Goal: Task Accomplishment & Management: Complete application form

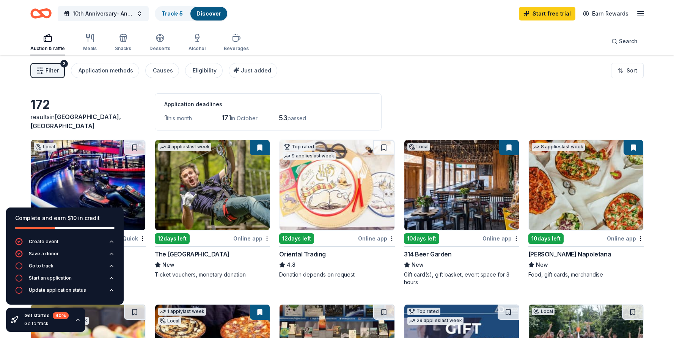
click at [49, 42] on div "Auction & raffle" at bounding box center [47, 42] width 35 height 18
click at [63, 63] on div "2" at bounding box center [64, 64] width 8 height 8
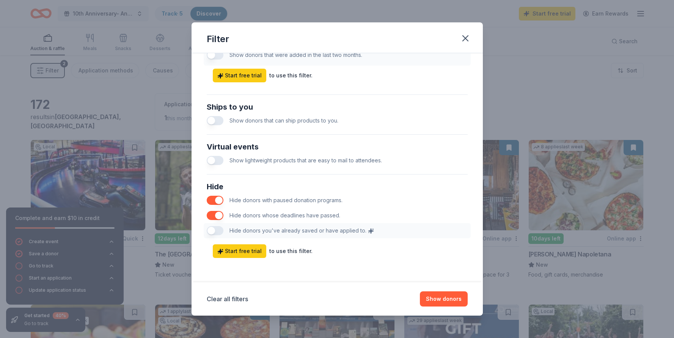
scroll to position [322, 0]
click at [440, 297] on button "Show donors" at bounding box center [444, 298] width 48 height 15
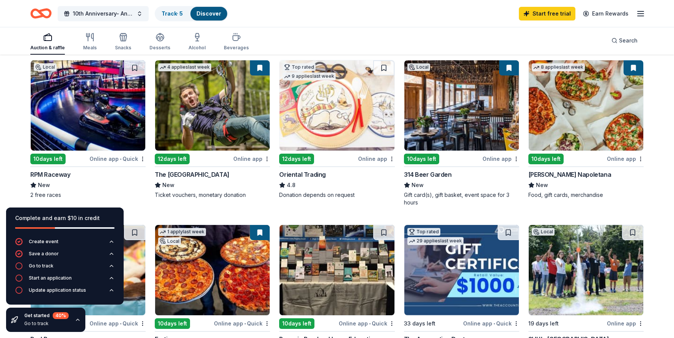
scroll to position [219, 0]
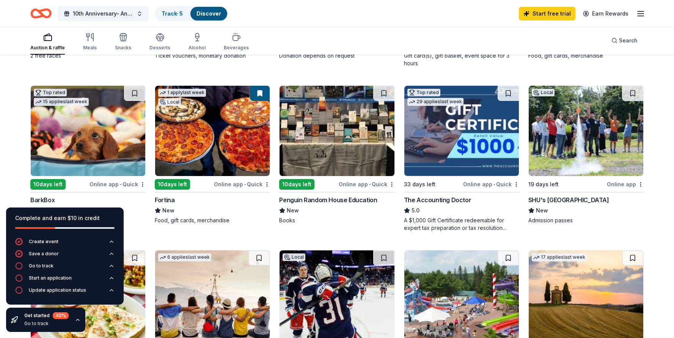
click at [331, 150] on img at bounding box center [337, 131] width 115 height 90
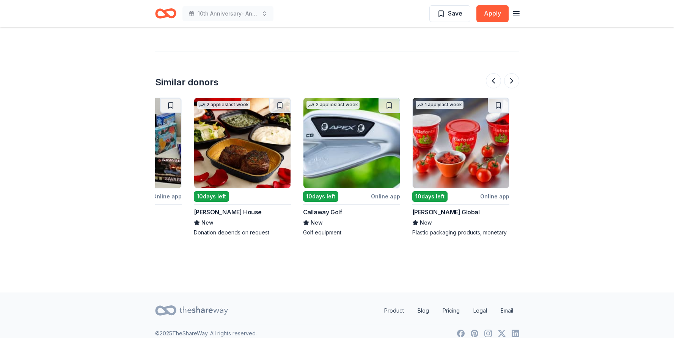
scroll to position [0, 337]
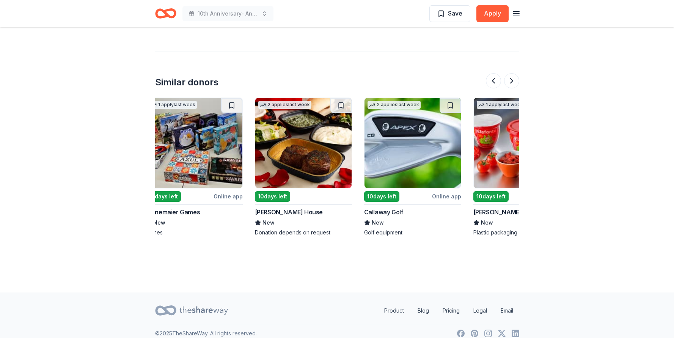
click at [403, 143] on img at bounding box center [413, 143] width 96 height 90
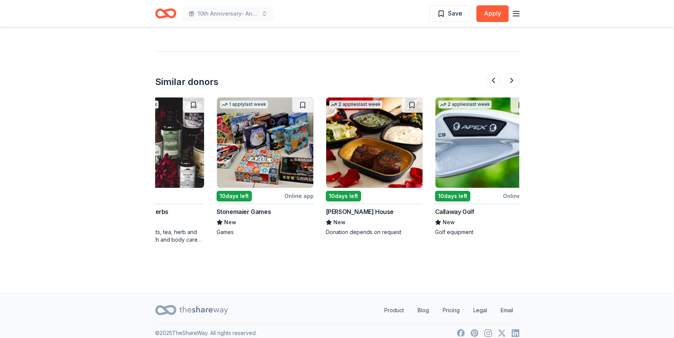
scroll to position [852, 0]
click at [492, 75] on button at bounding box center [493, 80] width 15 height 15
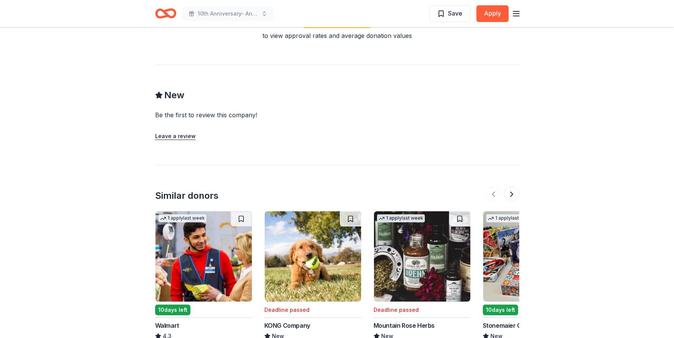
scroll to position [793, 0]
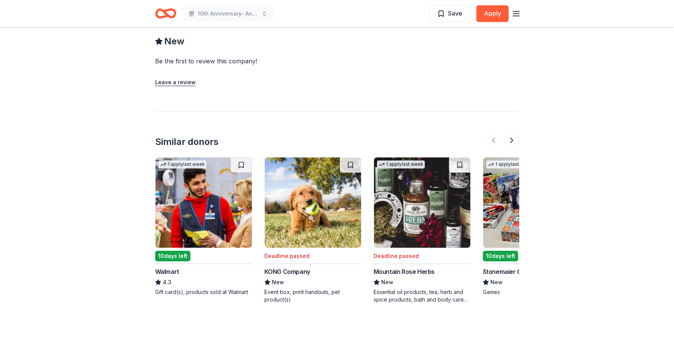
click at [197, 208] on img at bounding box center [204, 202] width 96 height 90
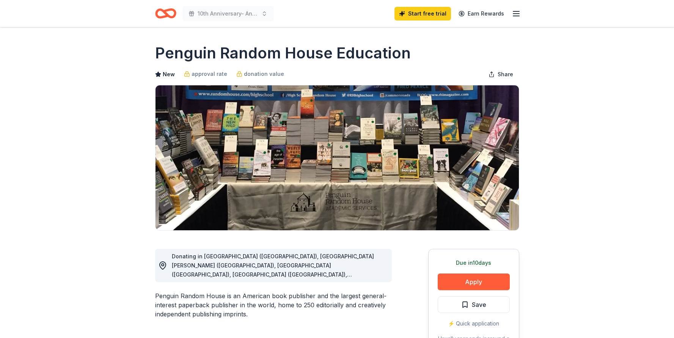
scroll to position [0, 0]
click at [523, 12] on div "10th Anniversary- An Evening of Magic Start free trial Earn Rewards" at bounding box center [337, 13] width 388 height 27
click at [516, 14] on line "button" at bounding box center [516, 14] width 6 height 0
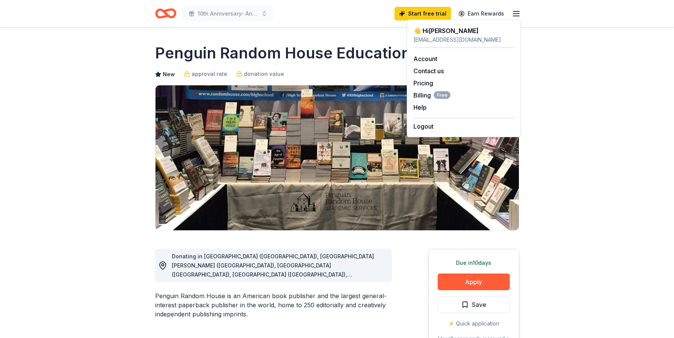
click at [287, 99] on img at bounding box center [337, 157] width 363 height 145
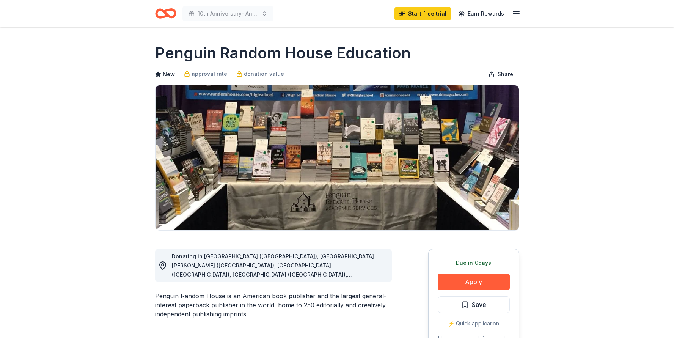
click at [173, 11] on icon "Home" at bounding box center [169, 13] width 12 height 8
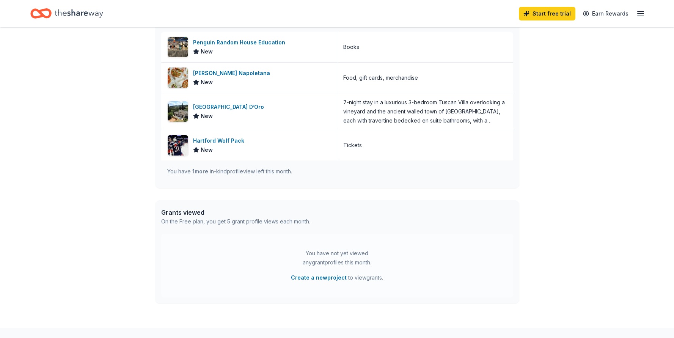
scroll to position [256, 0]
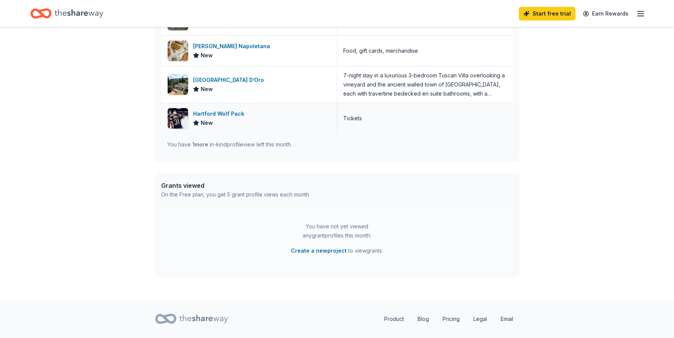
click at [204, 115] on div "Hartford Wolf Pack" at bounding box center [220, 113] width 54 height 9
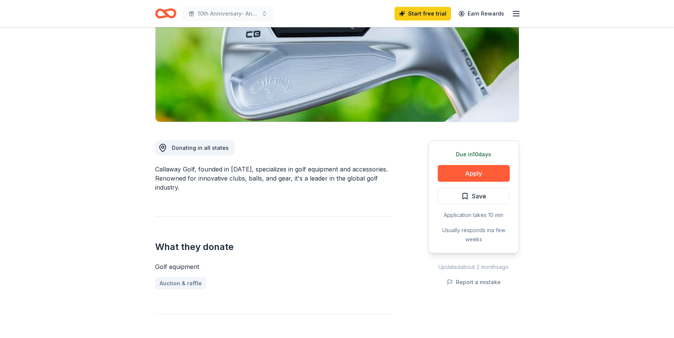
scroll to position [135, 0]
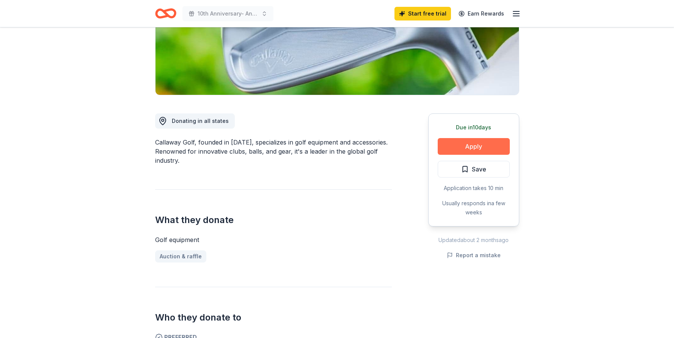
click at [485, 149] on button "Apply" at bounding box center [474, 146] width 72 height 17
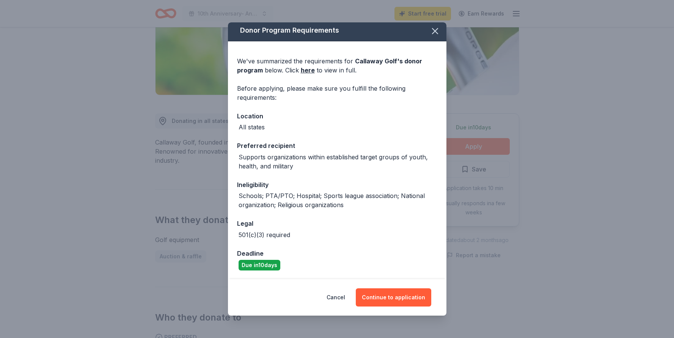
scroll to position [2, 0]
click at [386, 297] on button "Continue to application" at bounding box center [393, 297] width 75 height 18
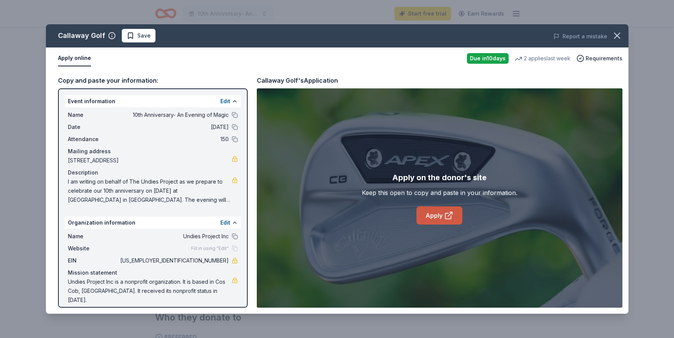
click at [440, 215] on link "Apply" at bounding box center [440, 215] width 46 height 18
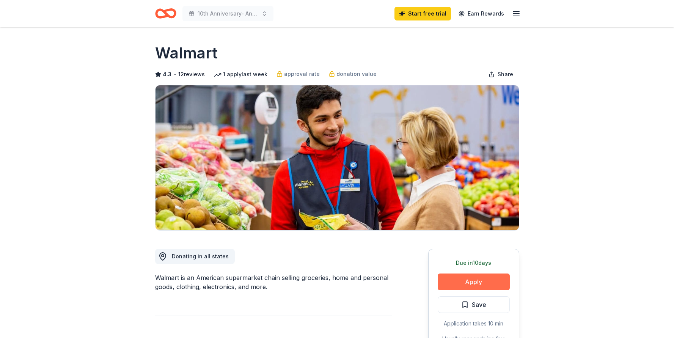
click at [469, 282] on button "Apply" at bounding box center [474, 282] width 72 height 17
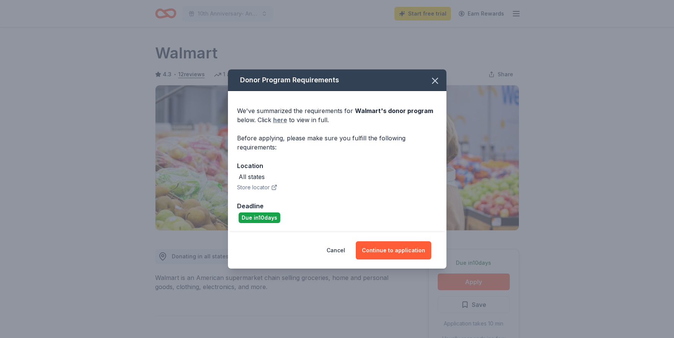
click at [275, 118] on link "here" at bounding box center [280, 119] width 14 height 9
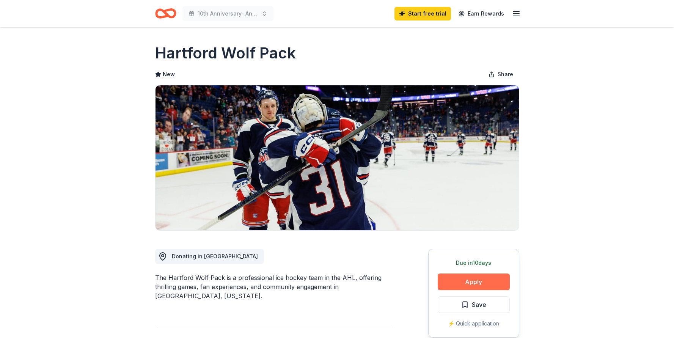
click at [481, 289] on button "Apply" at bounding box center [474, 282] width 72 height 17
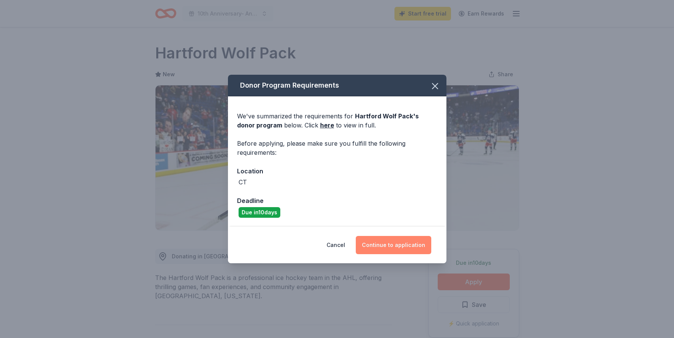
click at [398, 249] on button "Continue to application" at bounding box center [393, 245] width 75 height 18
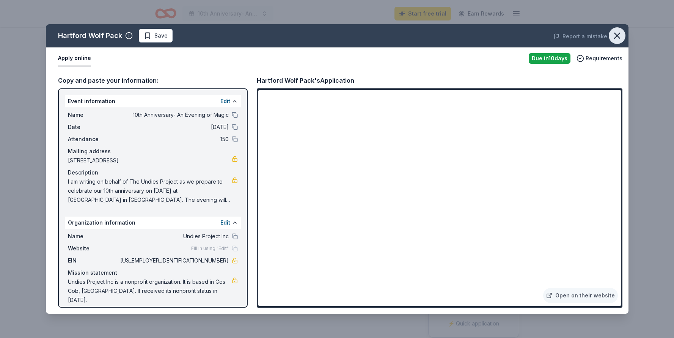
click at [616, 37] on icon "button" at bounding box center [617, 35] width 5 height 5
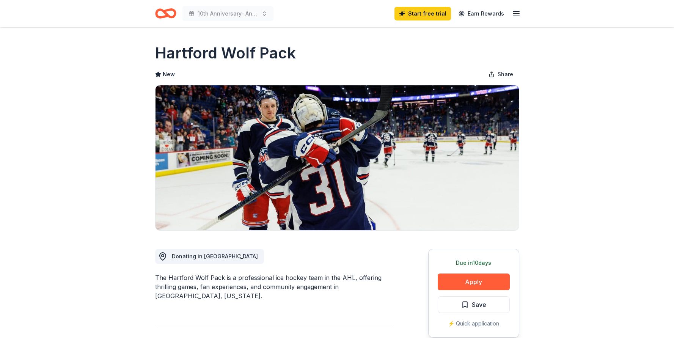
click at [162, 17] on icon "Home" at bounding box center [162, 13] width 12 height 8
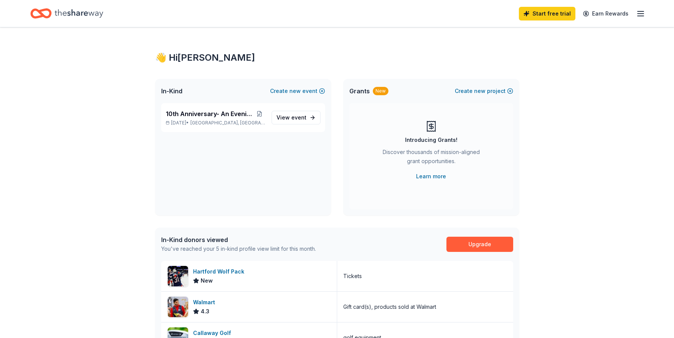
click at [167, 7] on div "Start free trial Earn Rewards" at bounding box center [336, 14] width 613 height 18
click at [639, 10] on icon "button" at bounding box center [640, 13] width 9 height 9
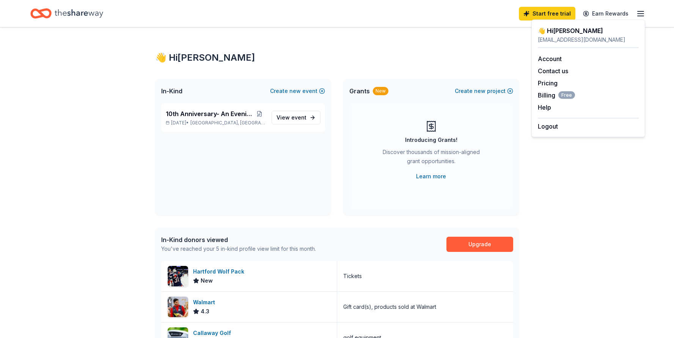
click at [639, 10] on icon "button" at bounding box center [640, 13] width 9 height 9
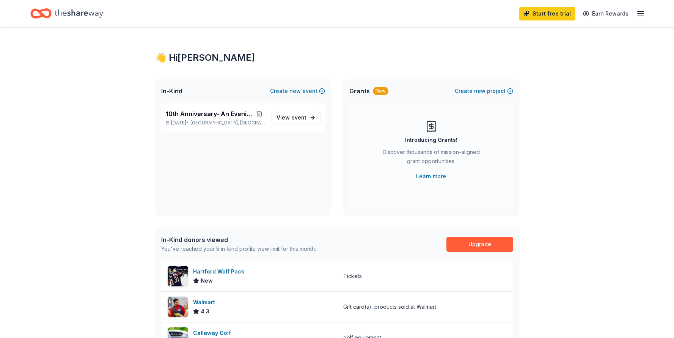
click at [97, 14] on icon "Home" at bounding box center [79, 13] width 49 height 8
click at [287, 117] on span "View event" at bounding box center [292, 117] width 30 height 9
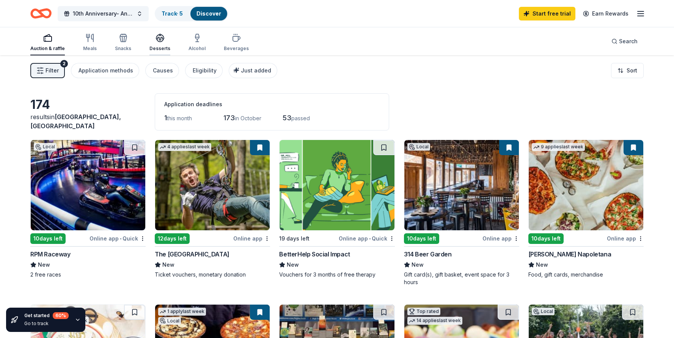
click at [160, 43] on div "Desserts" at bounding box center [159, 42] width 21 height 18
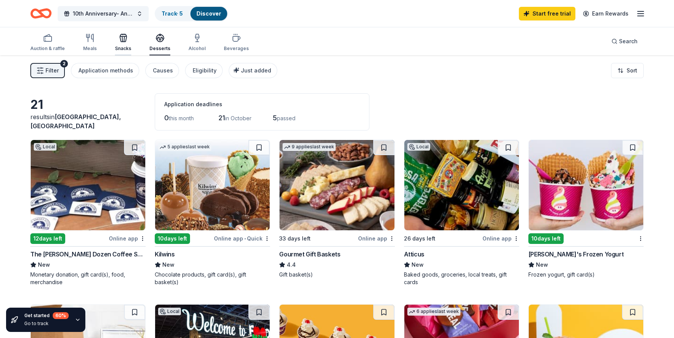
click at [127, 36] on div "button" at bounding box center [123, 37] width 16 height 9
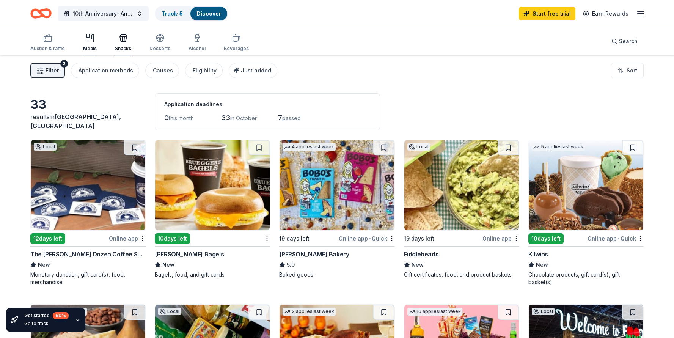
click at [89, 38] on icon "button" at bounding box center [89, 37] width 9 height 9
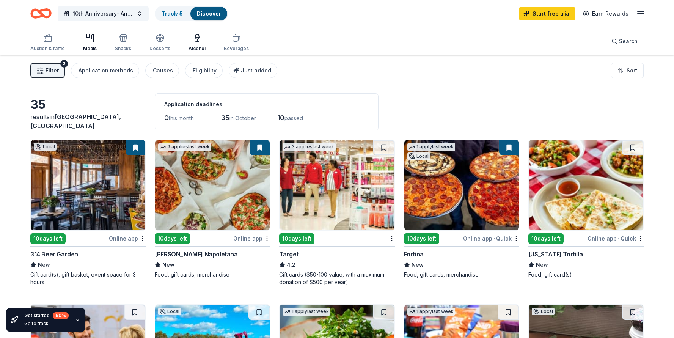
click at [193, 41] on icon "button" at bounding box center [197, 37] width 9 height 9
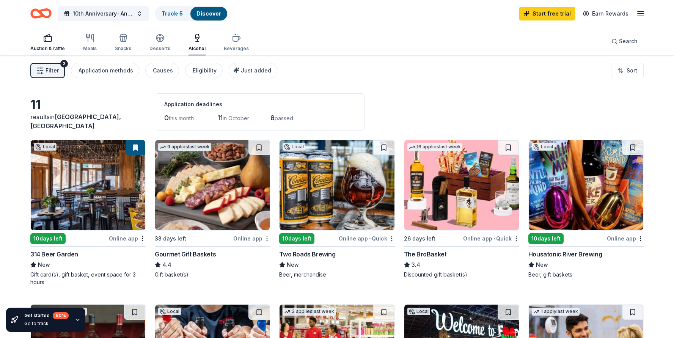
click at [43, 46] on div "Auction & raffle" at bounding box center [47, 49] width 35 height 6
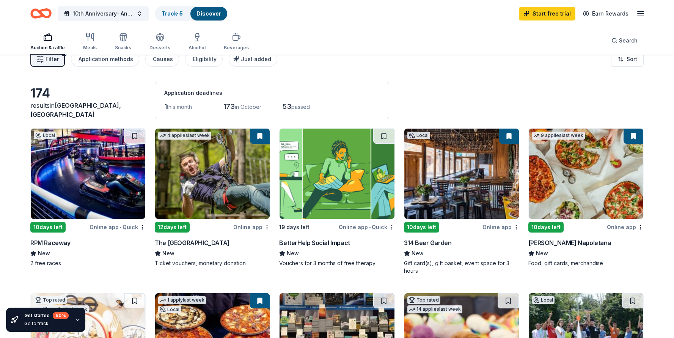
scroll to position [62, 0]
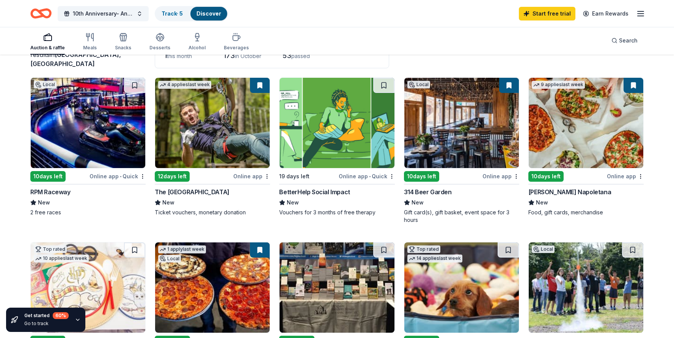
click at [52, 173] on div "10 days left" at bounding box center [47, 176] width 35 height 11
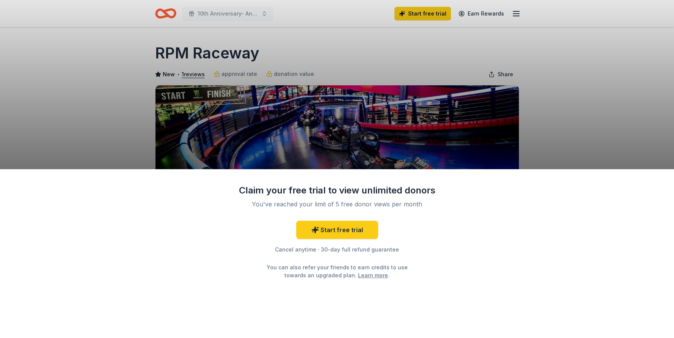
click at [467, 119] on div "Claim your free trial to view unlimited donors You've reached your limit of 5 f…" at bounding box center [337, 169] width 674 height 338
click at [624, 67] on div "Claim your free trial to view unlimited donors You've reached your limit of 5 f…" at bounding box center [337, 169] width 674 height 338
click at [488, 137] on div "Claim your free trial to view unlimited donors You've reached your limit of 5 f…" at bounding box center [337, 169] width 674 height 338
